Goal: Task Accomplishment & Management: Complete application form

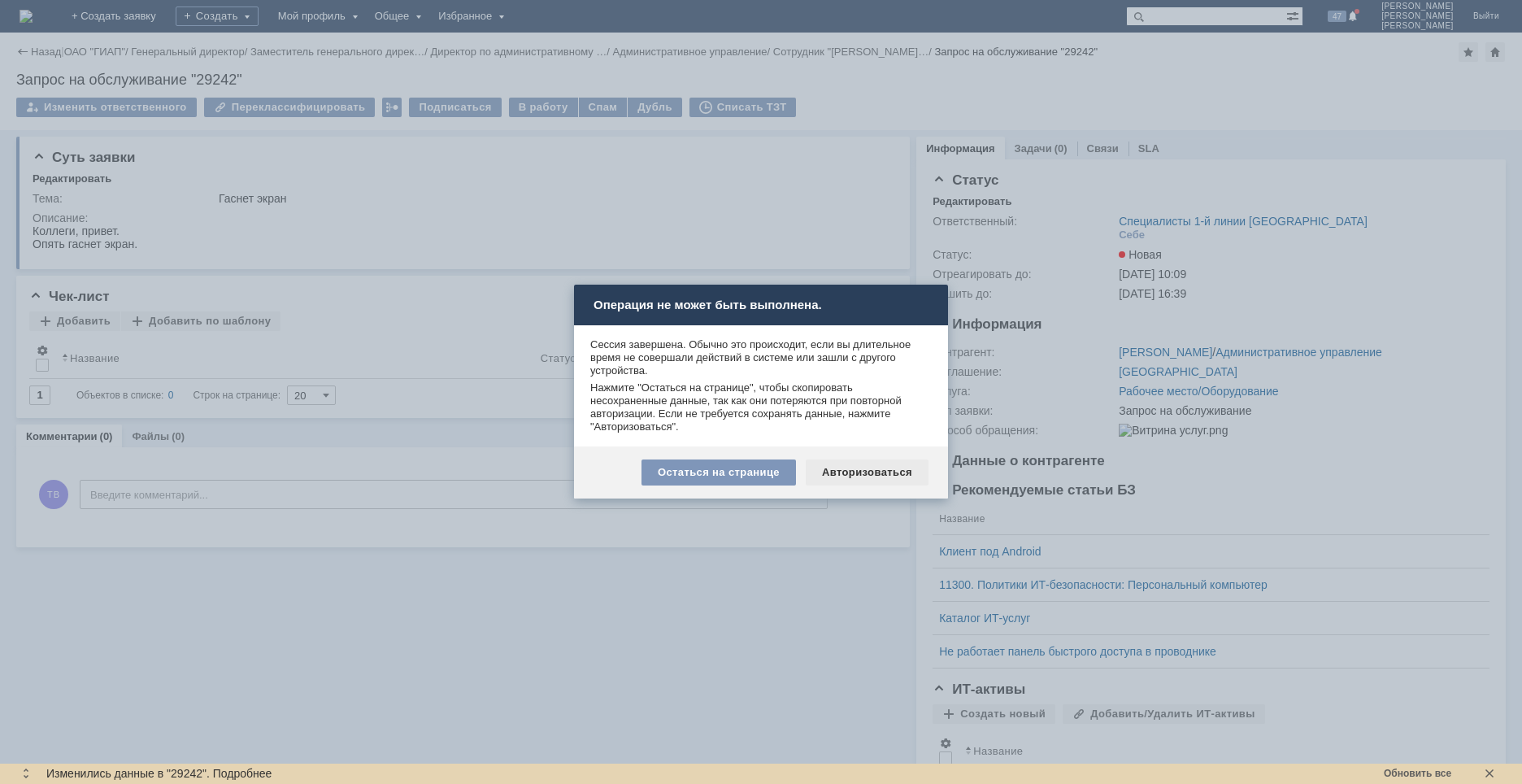
click at [865, 465] on div "Авторизоваться" at bounding box center [867, 472] width 122 height 26
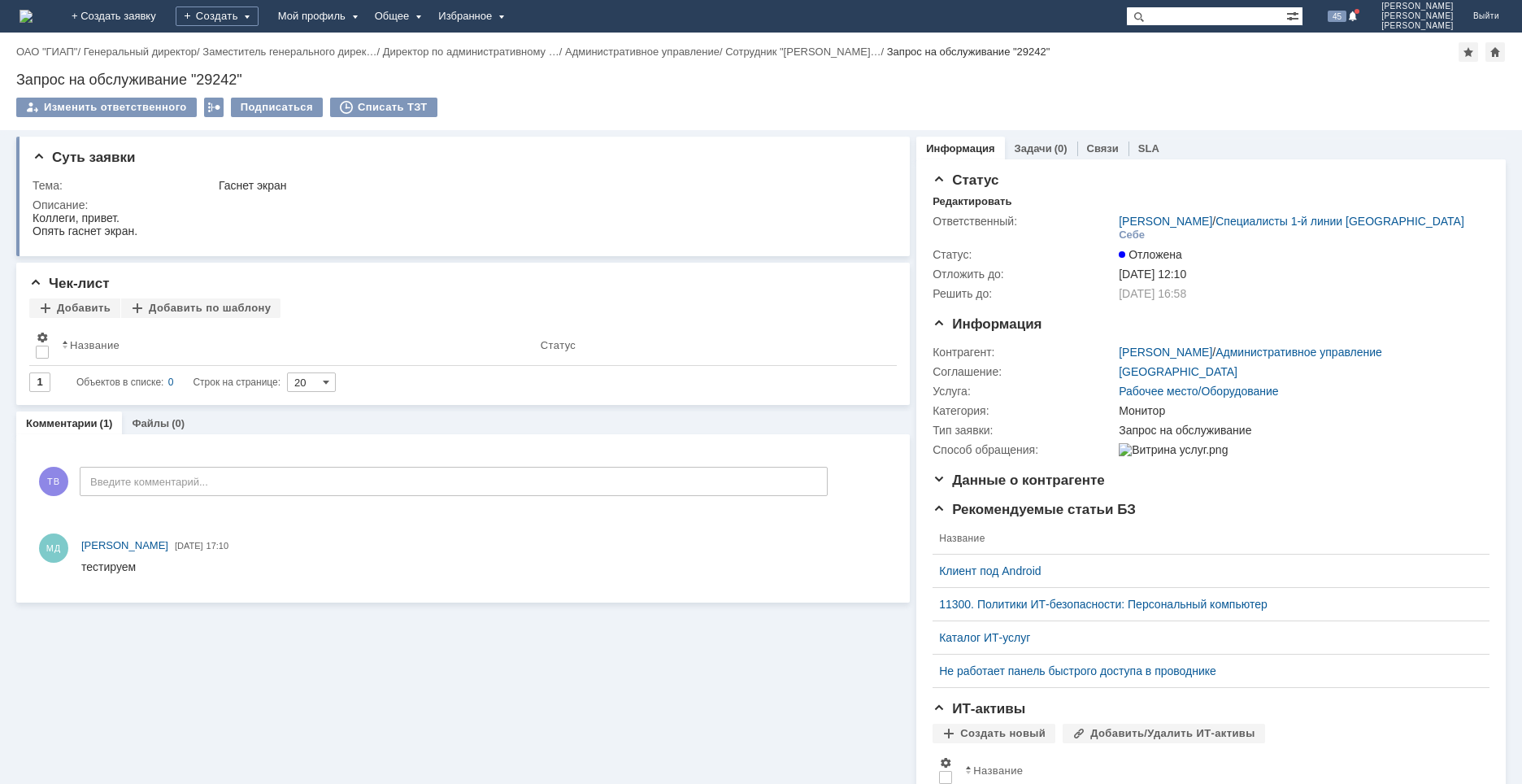
click at [33, 13] on img at bounding box center [26, 16] width 13 height 13
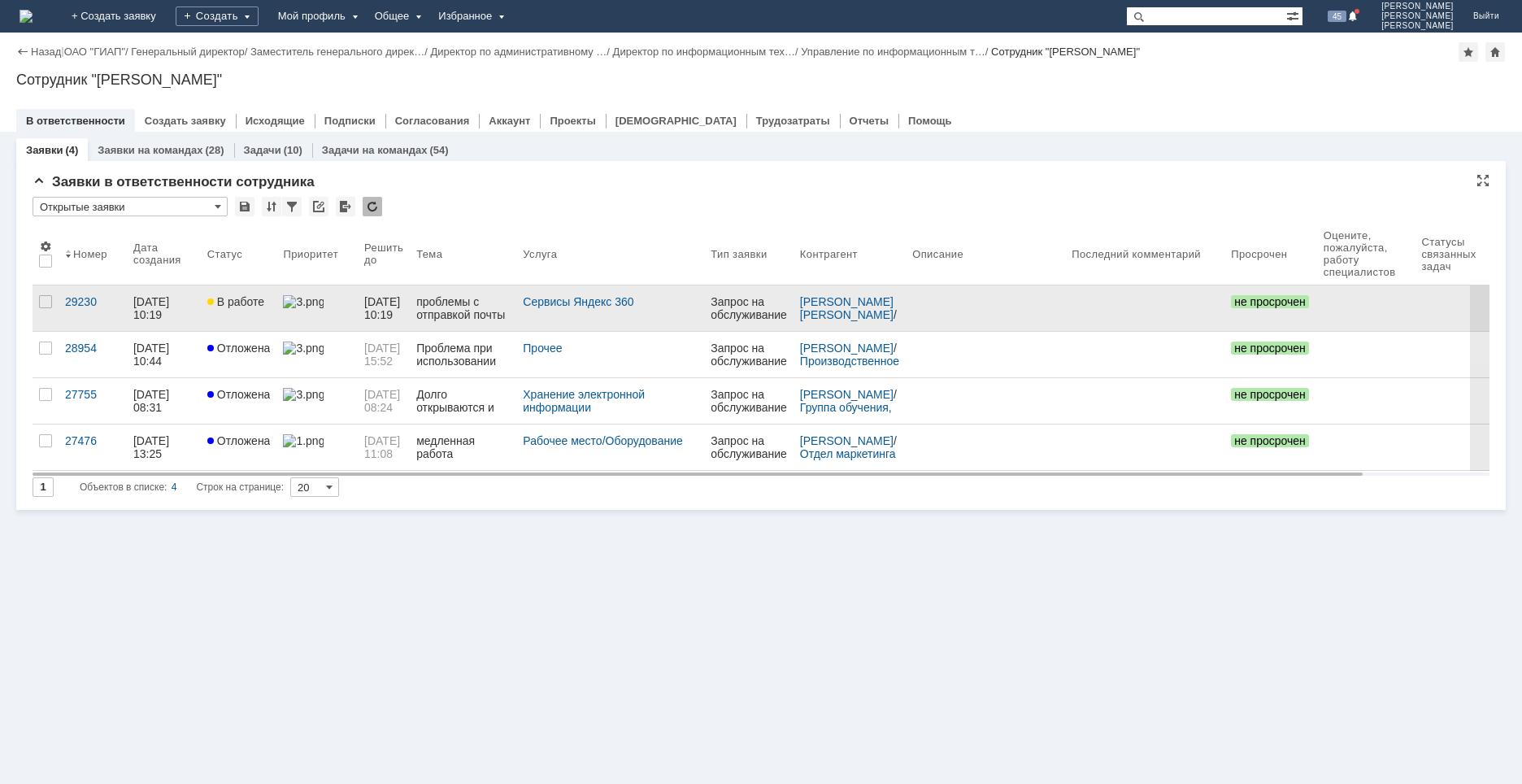
click at [244, 314] on link "В работе" at bounding box center [239, 308] width 77 height 46
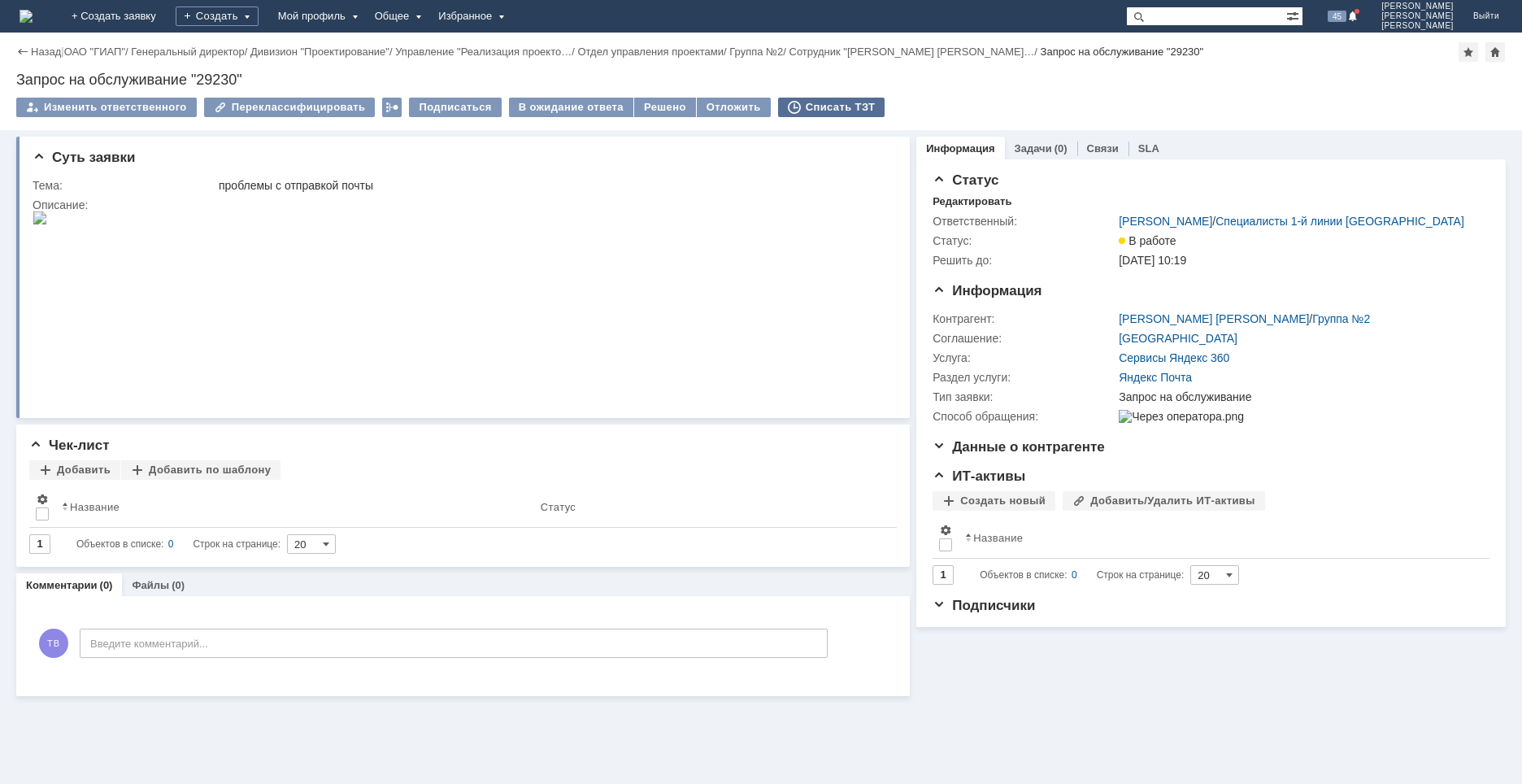
click at [817, 110] on div "Списать ТЗТ" at bounding box center [831, 107] width 107 height 19
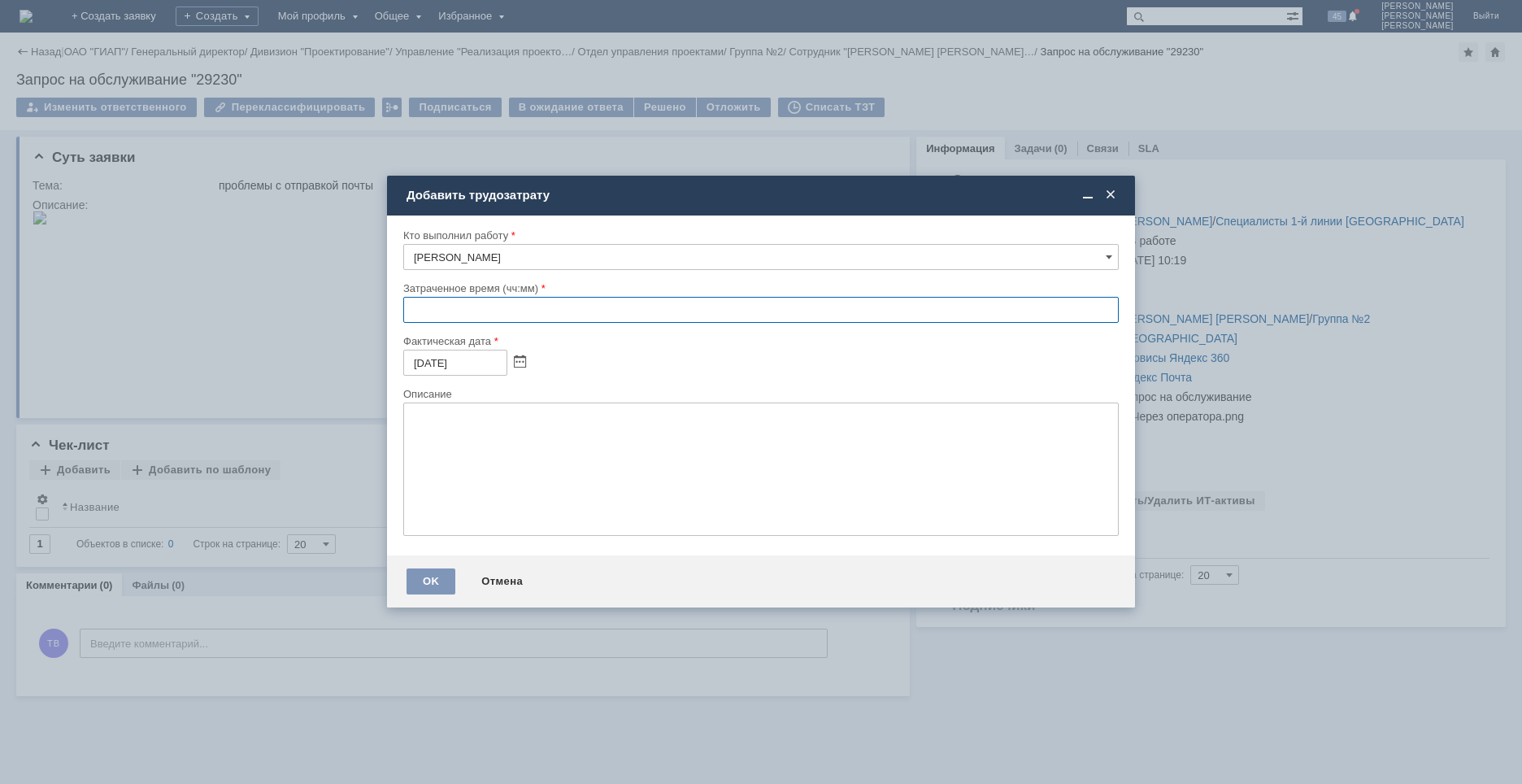
click at [413, 313] on input "text" at bounding box center [761, 310] width 716 height 26
type input "00:30"
click at [485, 415] on textarea at bounding box center [761, 469] width 716 height 133
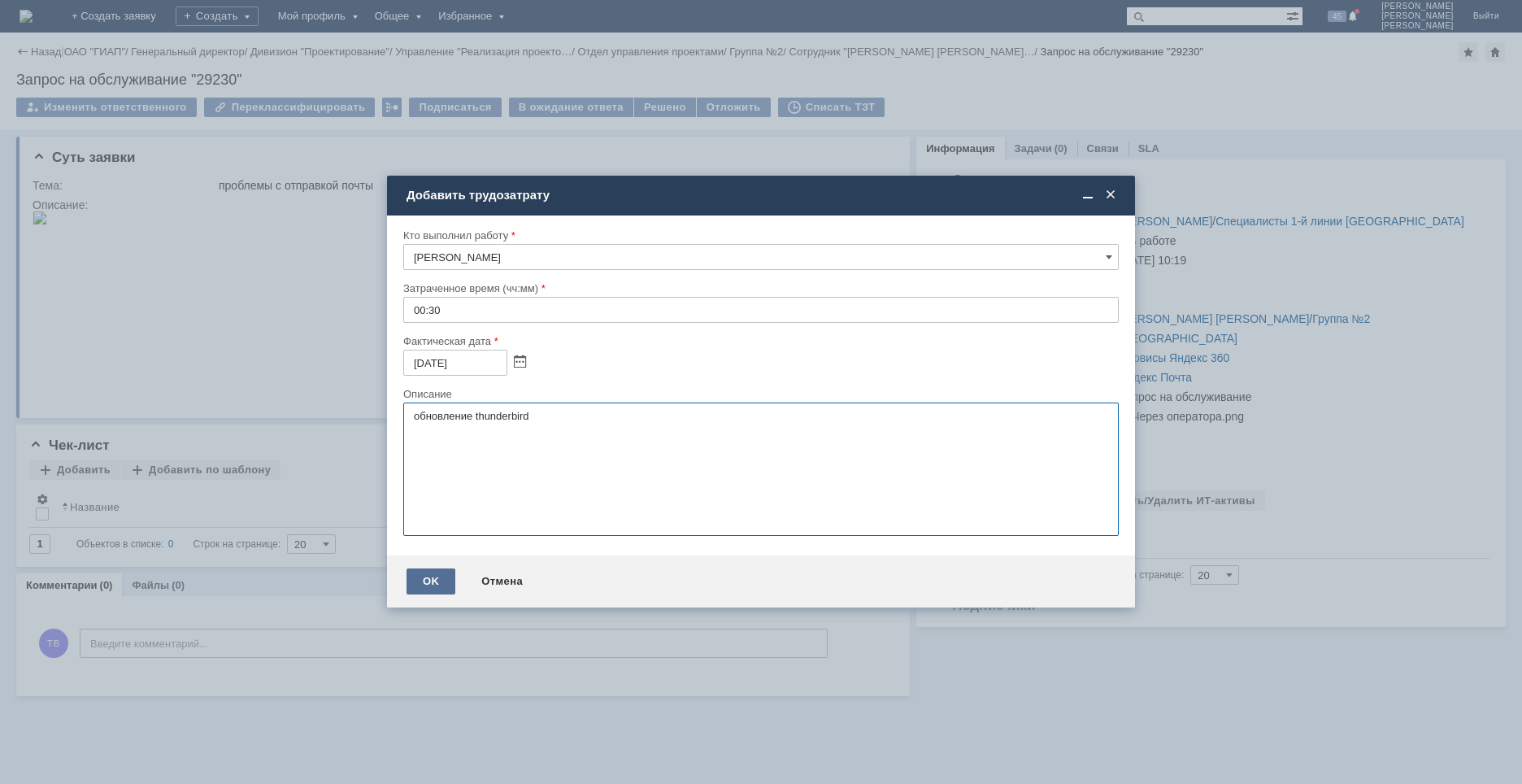
type textarea "обновление thunderbird"
click at [431, 584] on div "OK" at bounding box center [431, 581] width 48 height 26
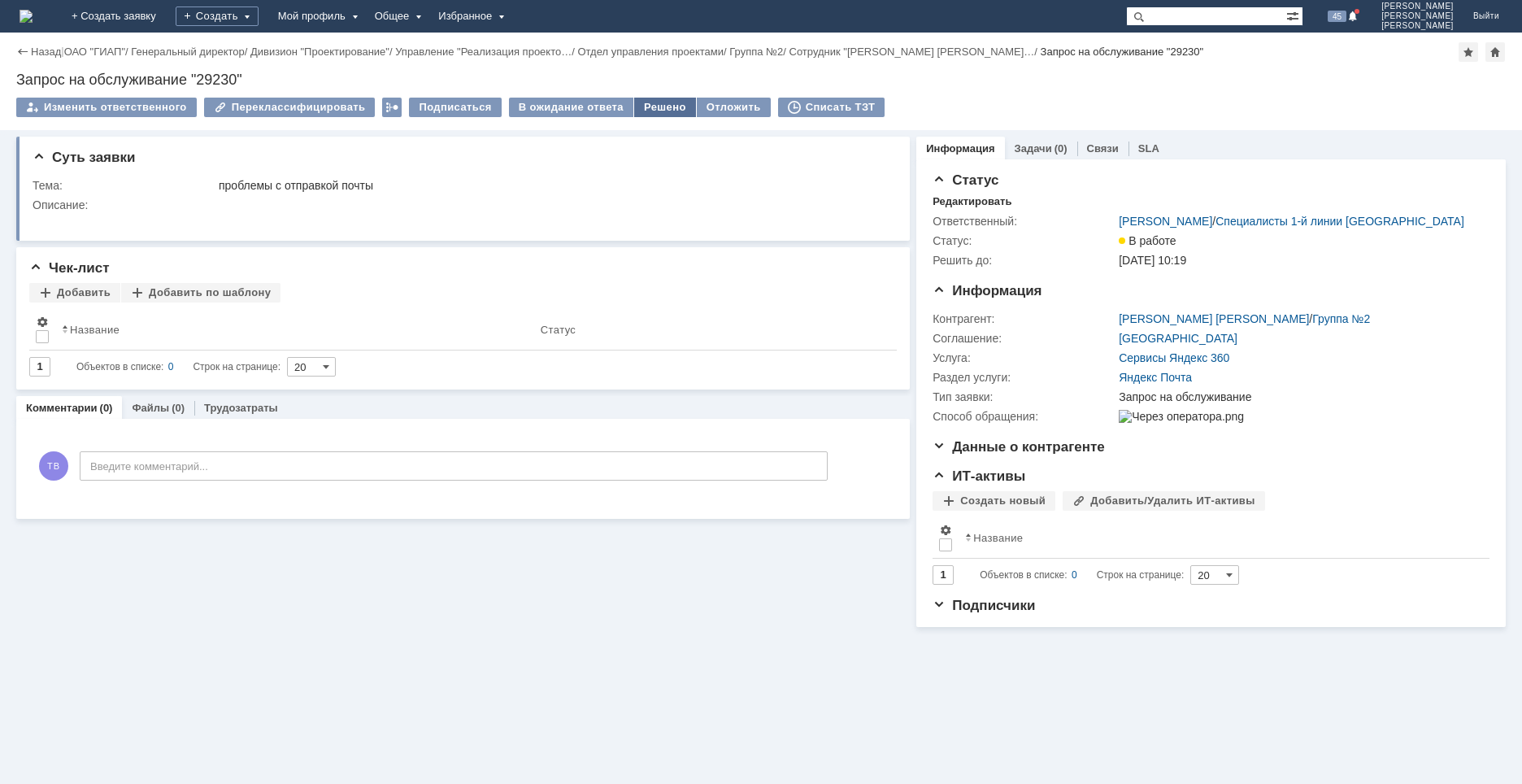
click at [652, 108] on div "Решено" at bounding box center [665, 107] width 62 height 19
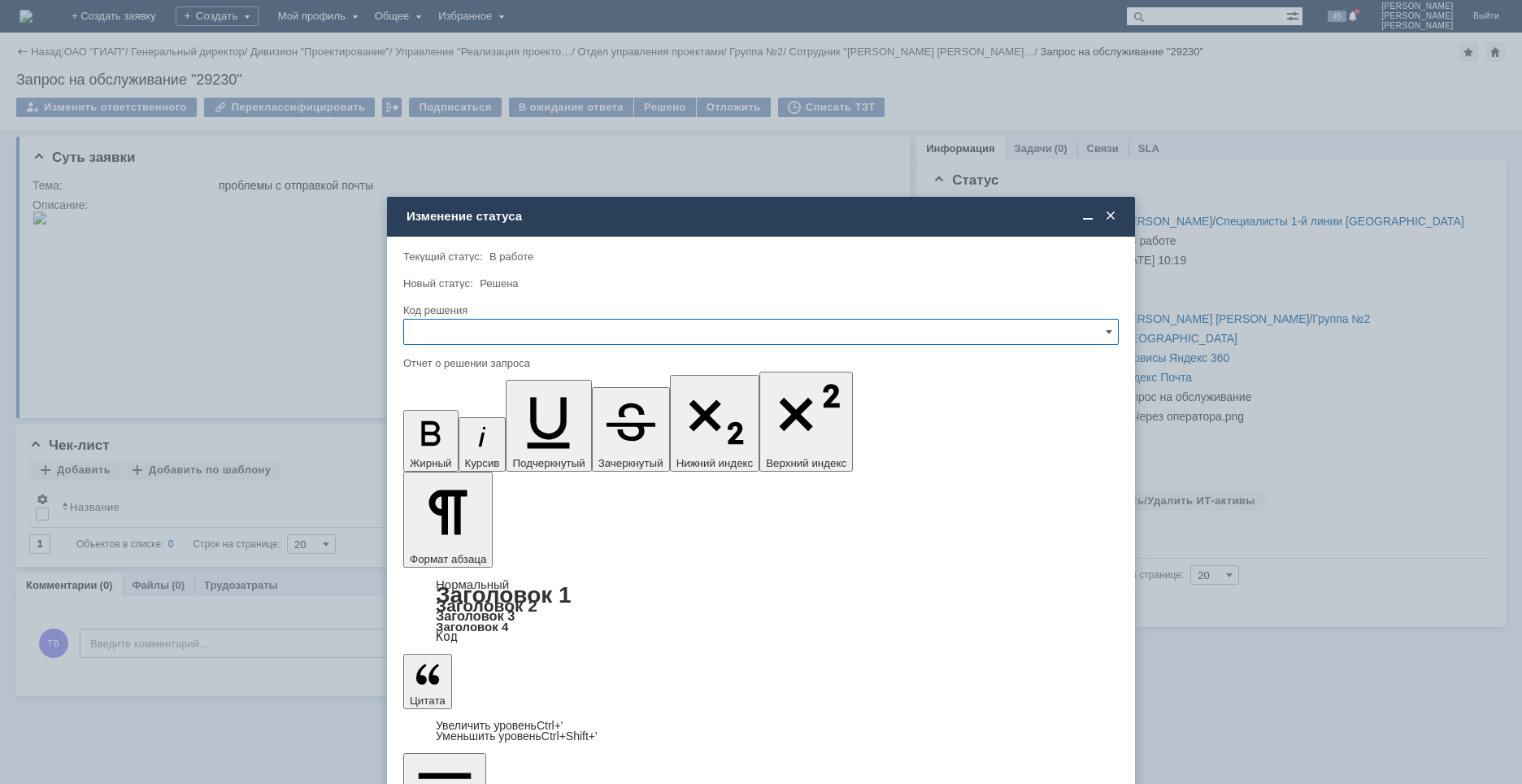
click at [526, 337] on input "text" at bounding box center [761, 332] width 716 height 26
click at [472, 437] on span "Решено" at bounding box center [761, 442] width 695 height 13
type input "Решено"
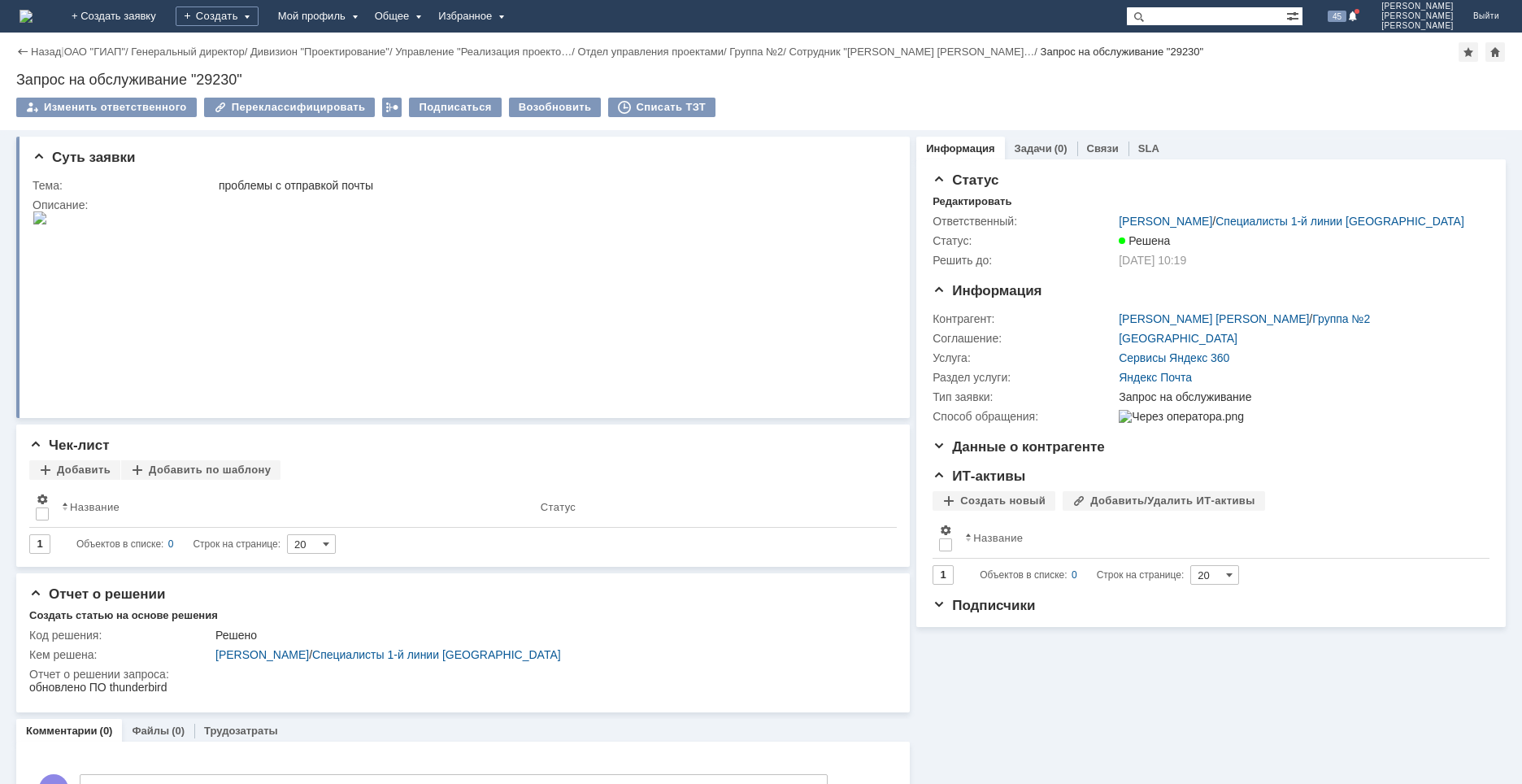
click at [33, 10] on img at bounding box center [26, 16] width 13 height 13
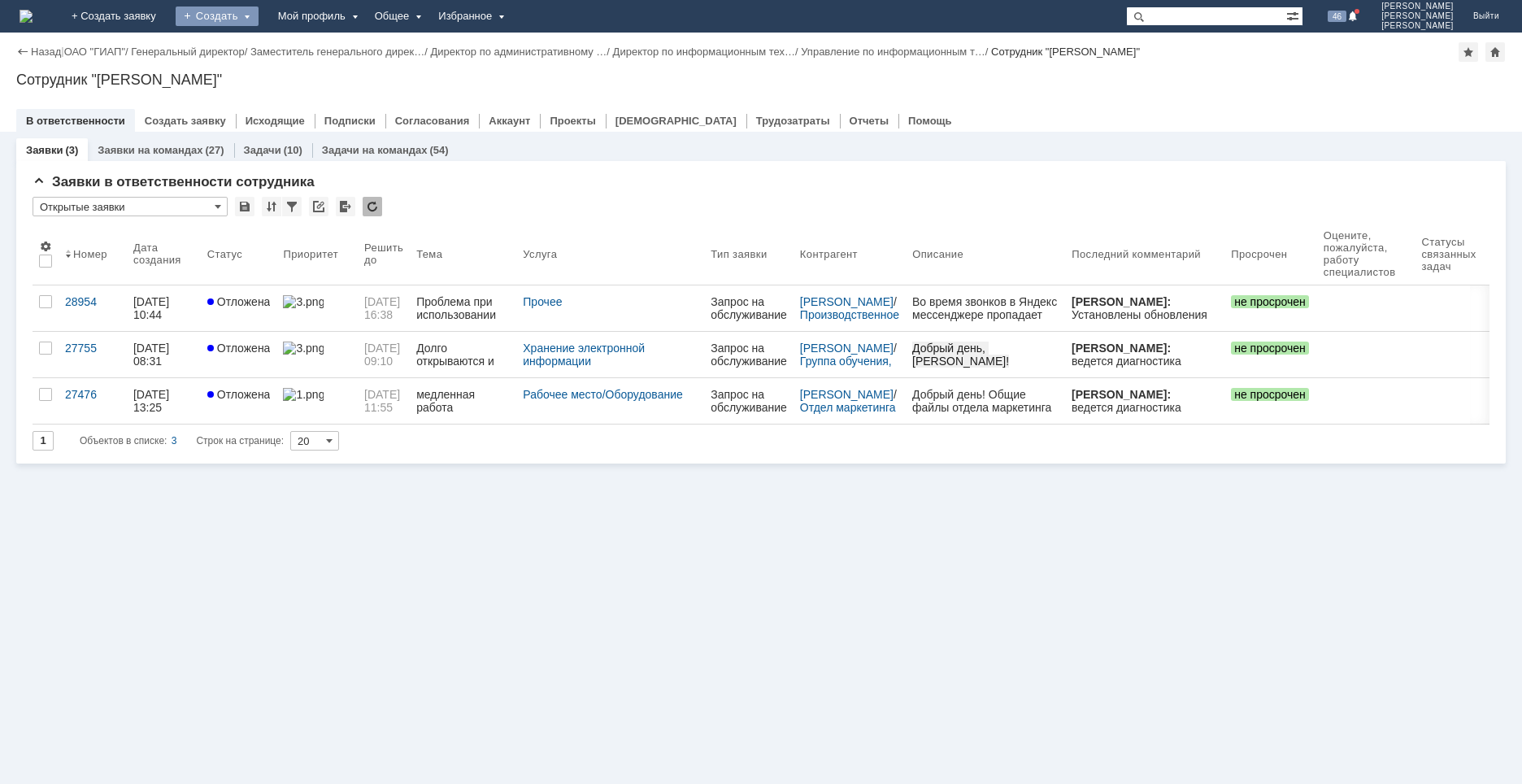
click at [259, 16] on div "Создать" at bounding box center [217, 16] width 83 height 19
click at [269, 99] on link "Заявка" at bounding box center [240, 101] width 123 height 19
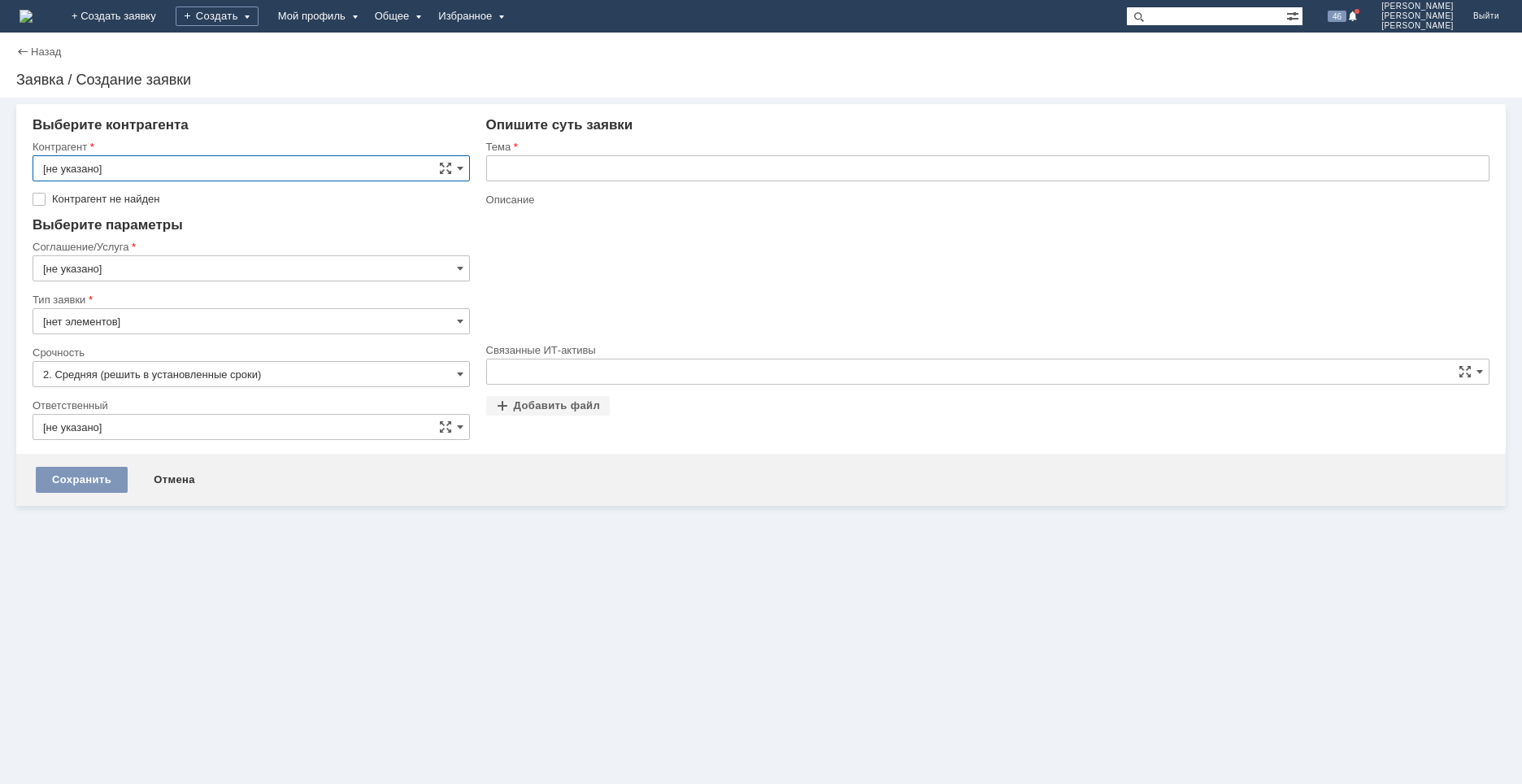
type input "[нет элементов]"
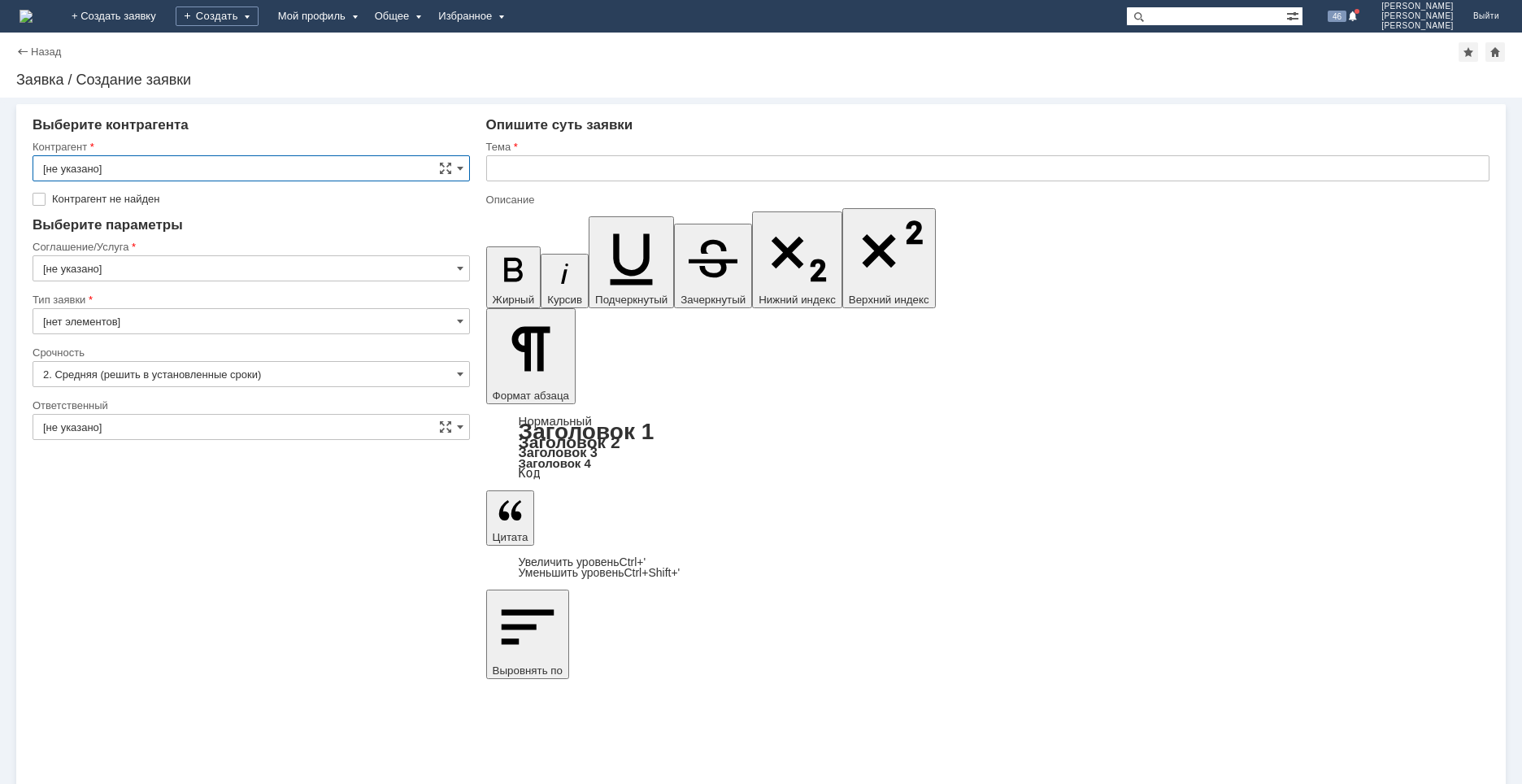
click at [188, 166] on input "[не указано]" at bounding box center [251, 168] width 438 height 26
click at [33, 23] on img at bounding box center [26, 16] width 13 height 13
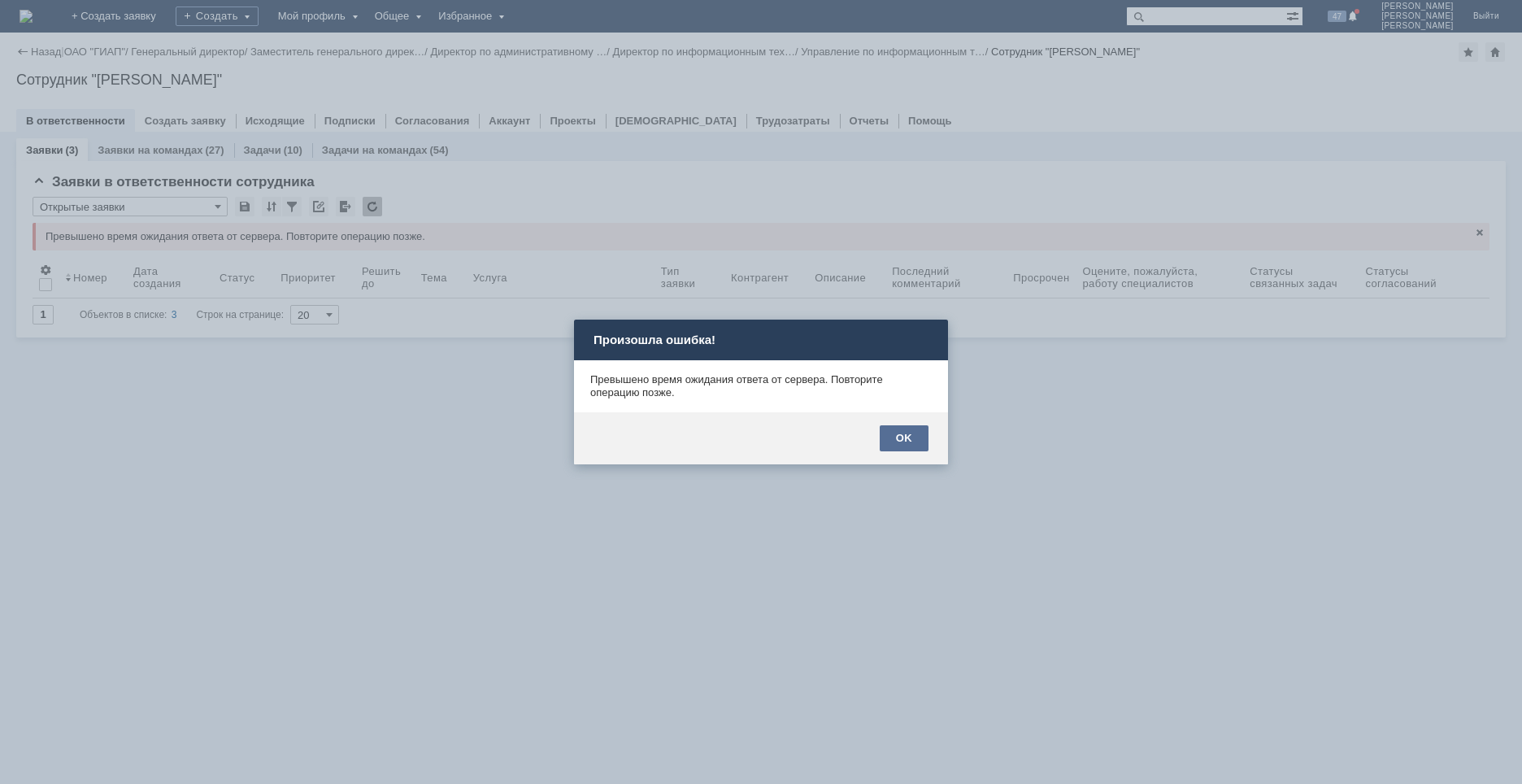
click at [904, 431] on div "OK" at bounding box center [903, 438] width 48 height 26
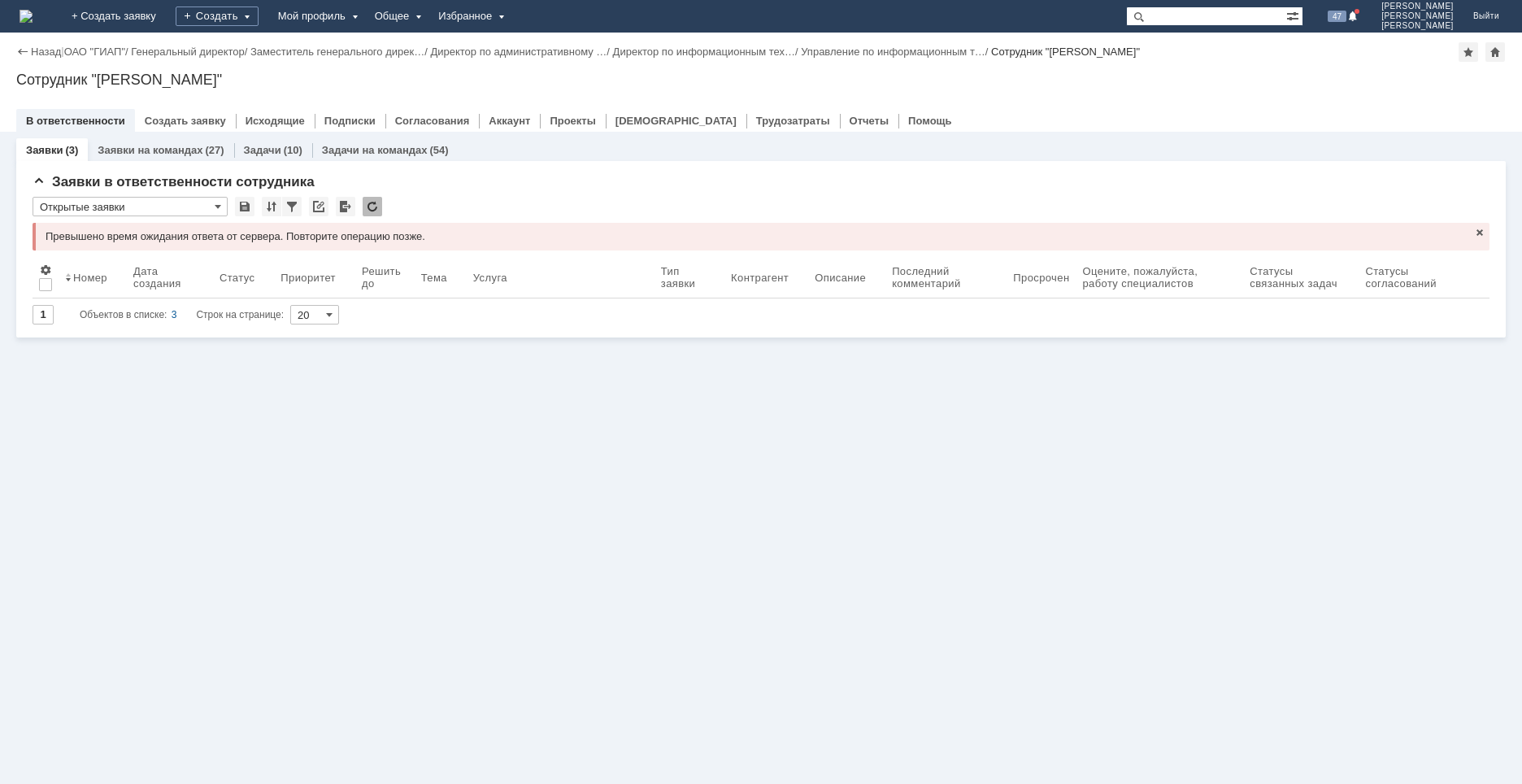
click at [33, 16] on img at bounding box center [26, 16] width 13 height 13
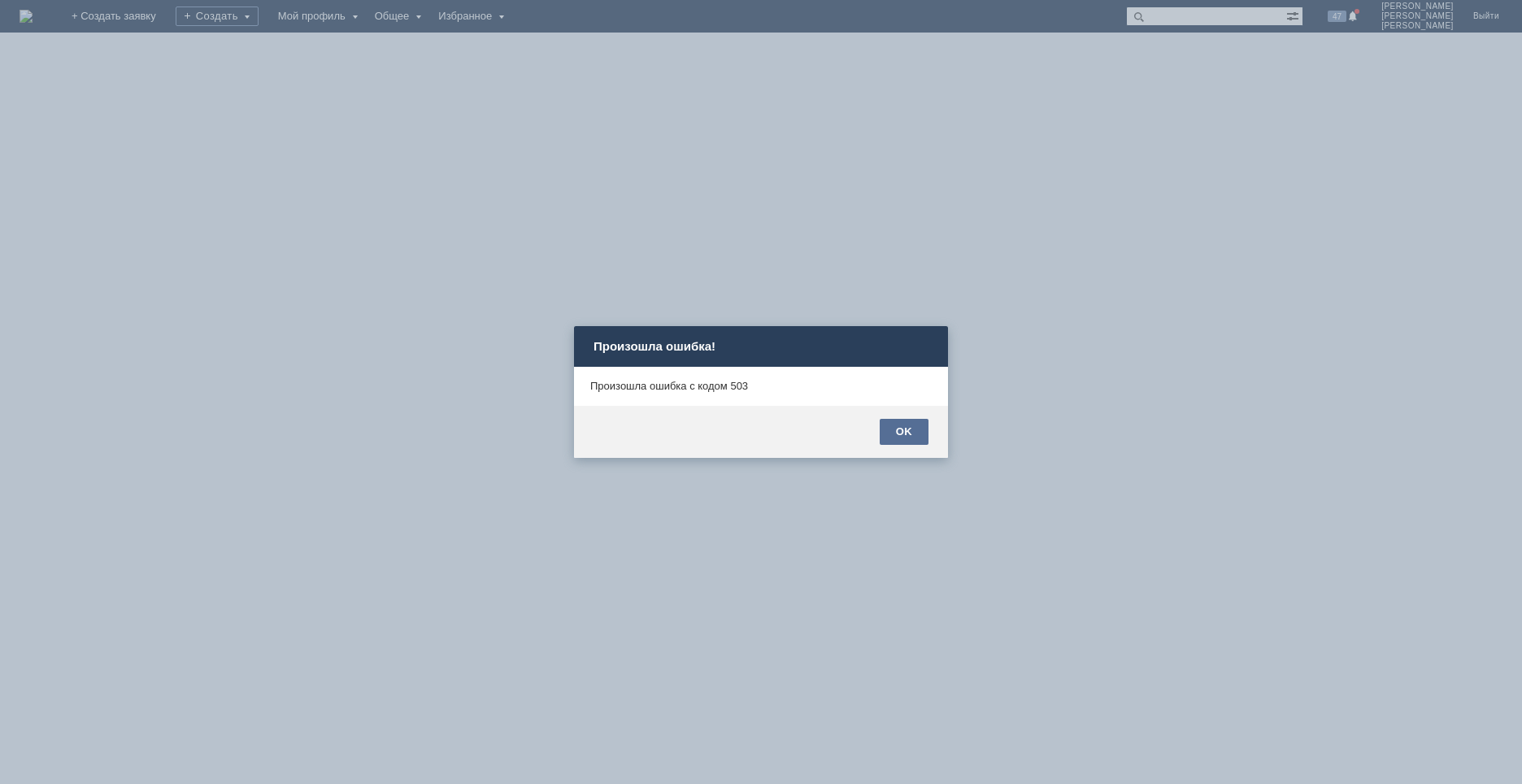
click at [903, 430] on div "OK" at bounding box center [903, 431] width 48 height 26
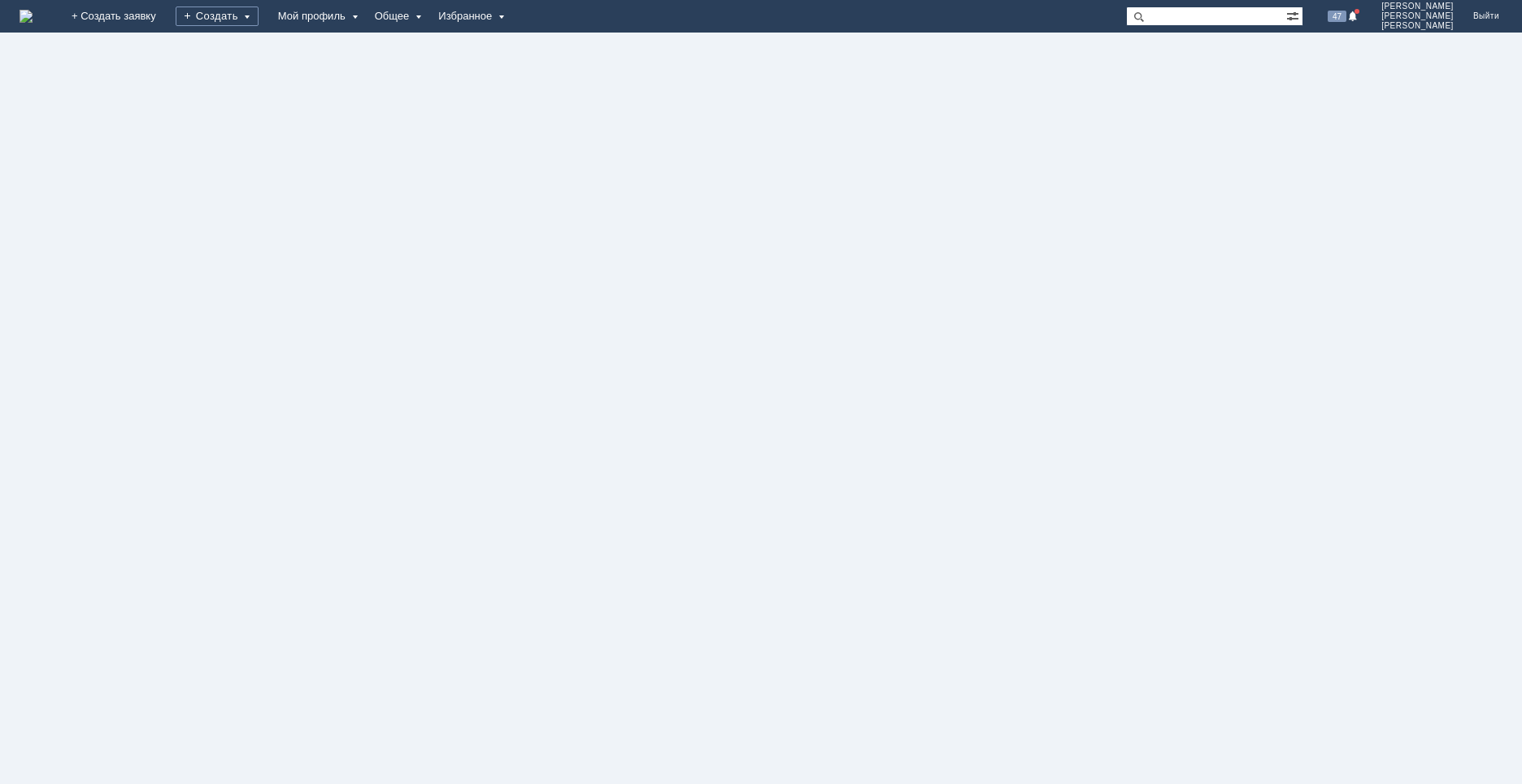
click at [33, 17] on img at bounding box center [26, 16] width 13 height 13
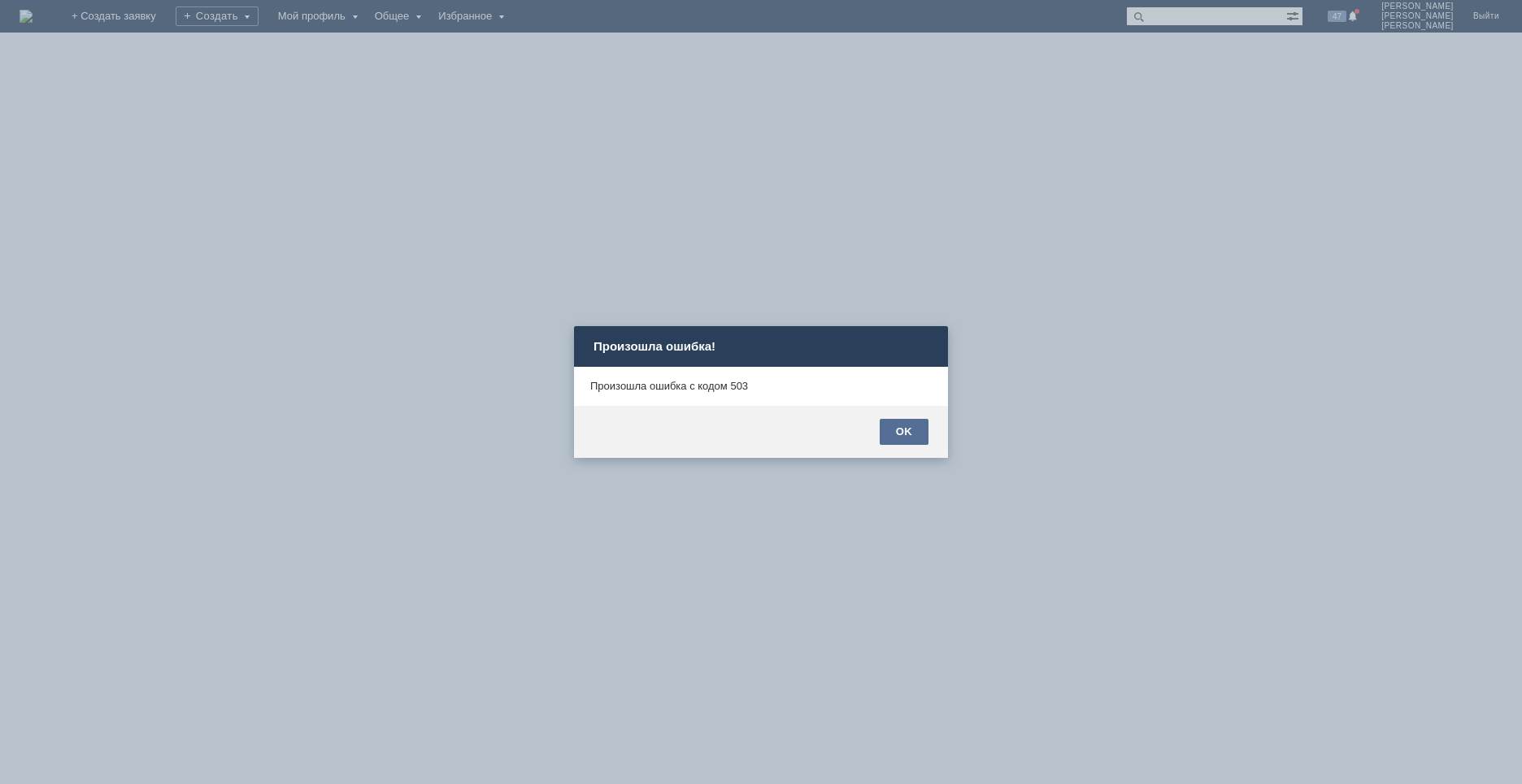
click at [910, 432] on div "OK" at bounding box center [903, 431] width 48 height 26
